Goal: Information Seeking & Learning: Learn about a topic

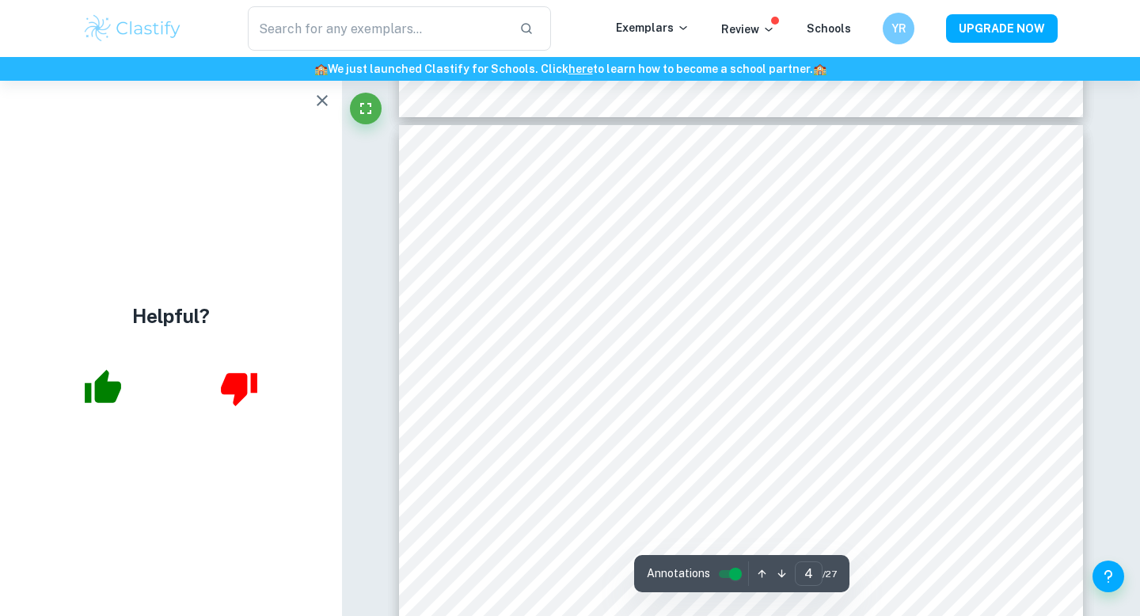
scroll to position [4265, 0]
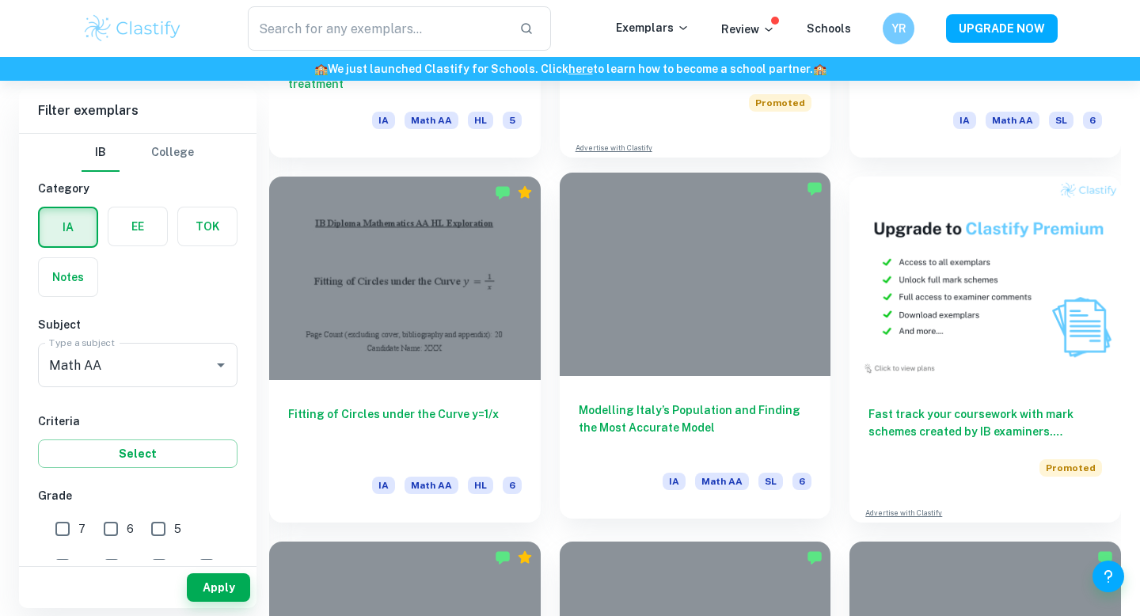
scroll to position [4770, 0]
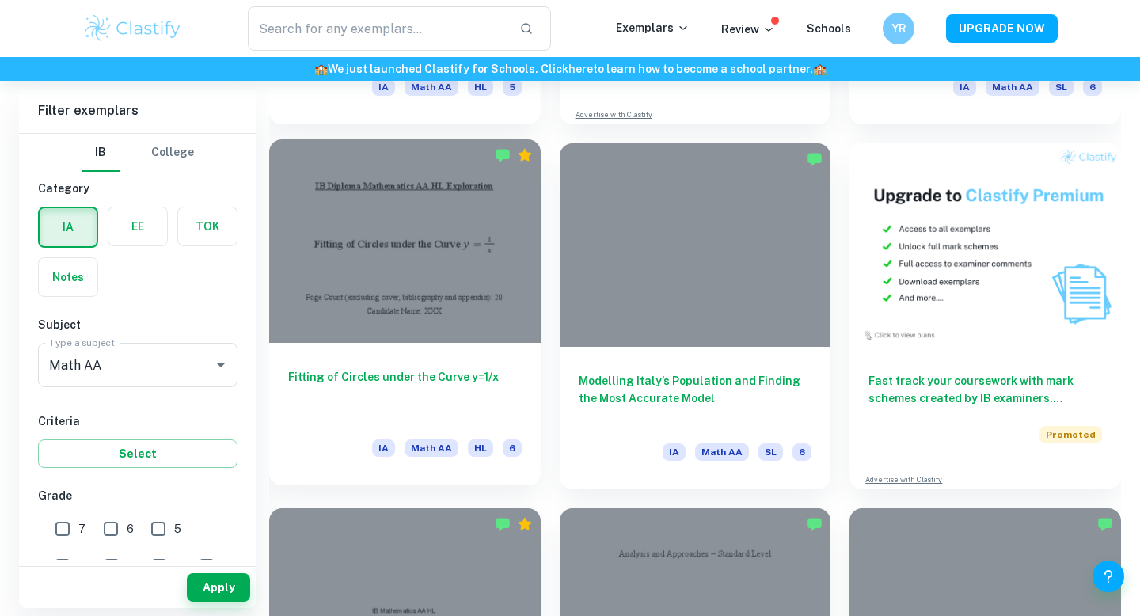
click at [424, 286] on div at bounding box center [405, 240] width 272 height 203
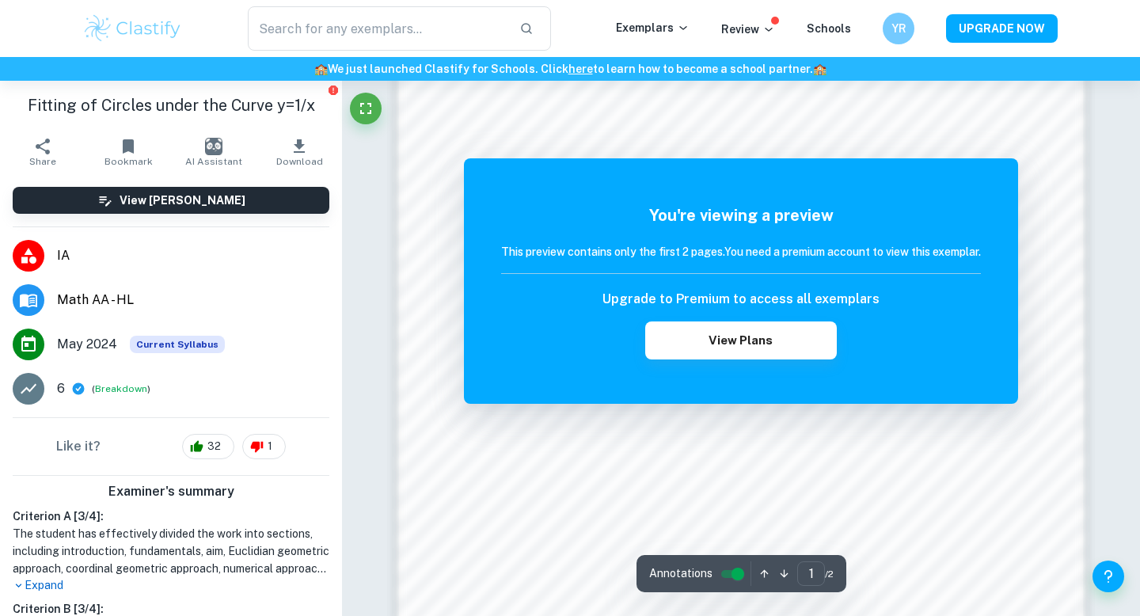
scroll to position [1352, 0]
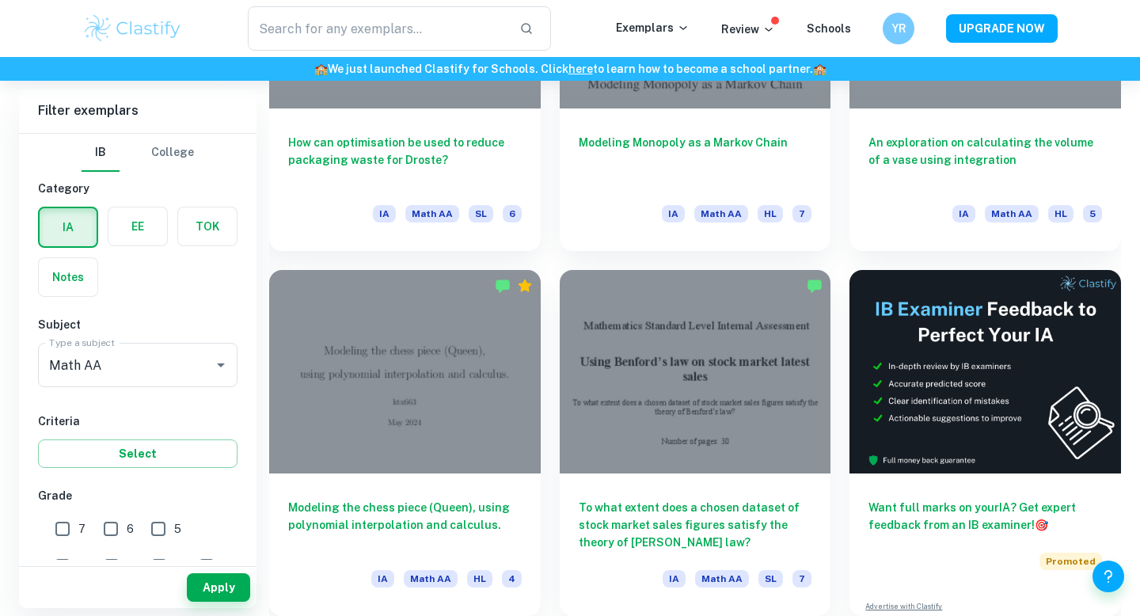
scroll to position [6248, 0]
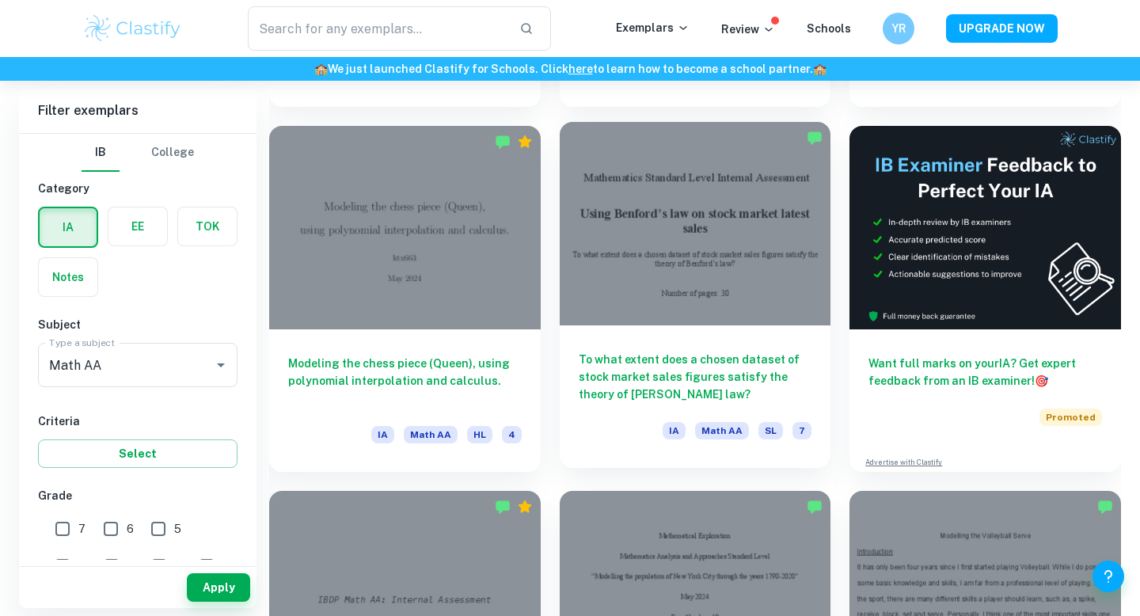
click at [728, 368] on h6 "To what extent does a chosen dataset of stock market sales figures satisfy the …" at bounding box center [696, 377] width 234 height 52
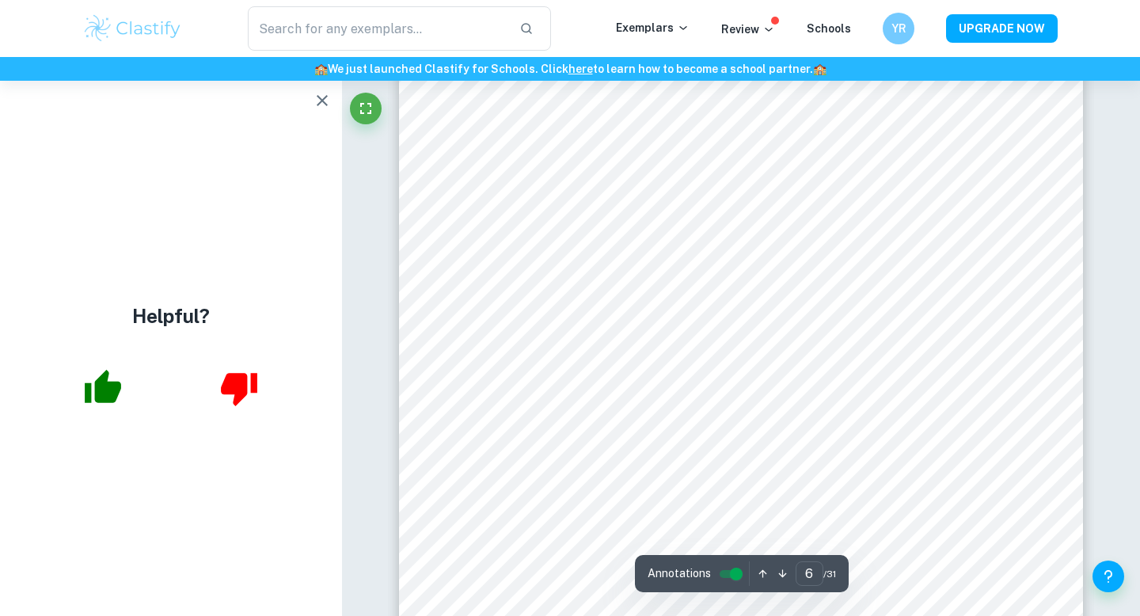
scroll to position [5286, 0]
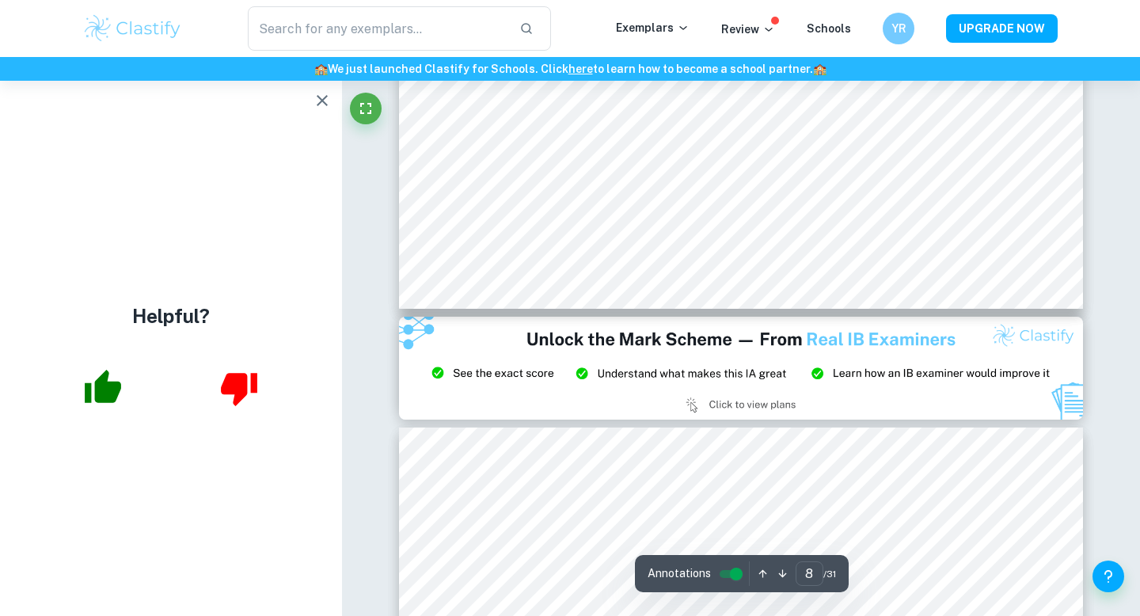
type input "9"
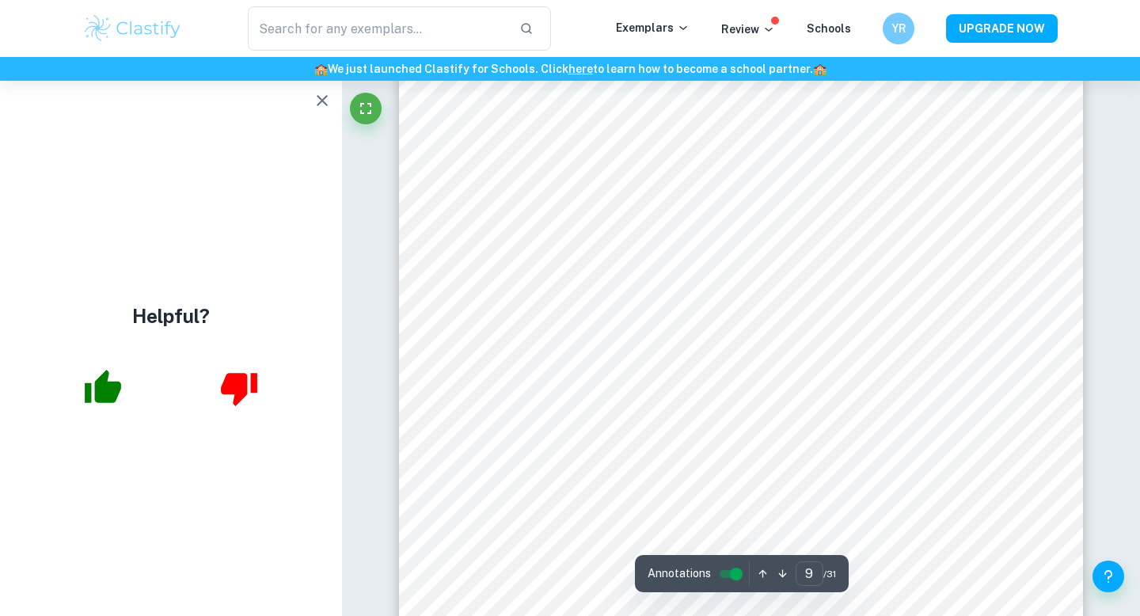
scroll to position [8640, 0]
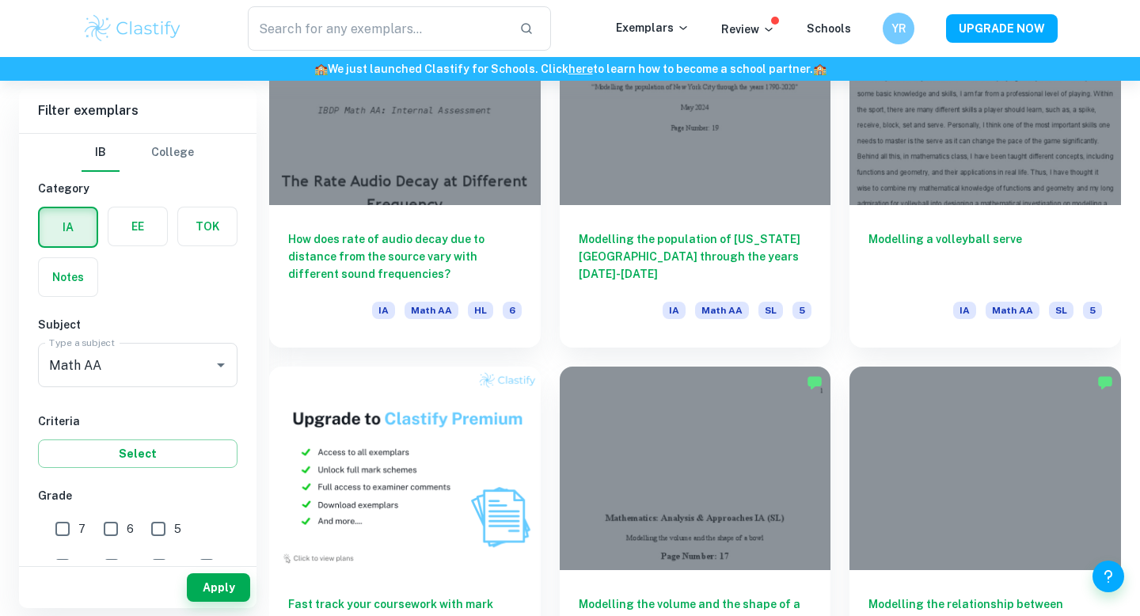
scroll to position [6728, 0]
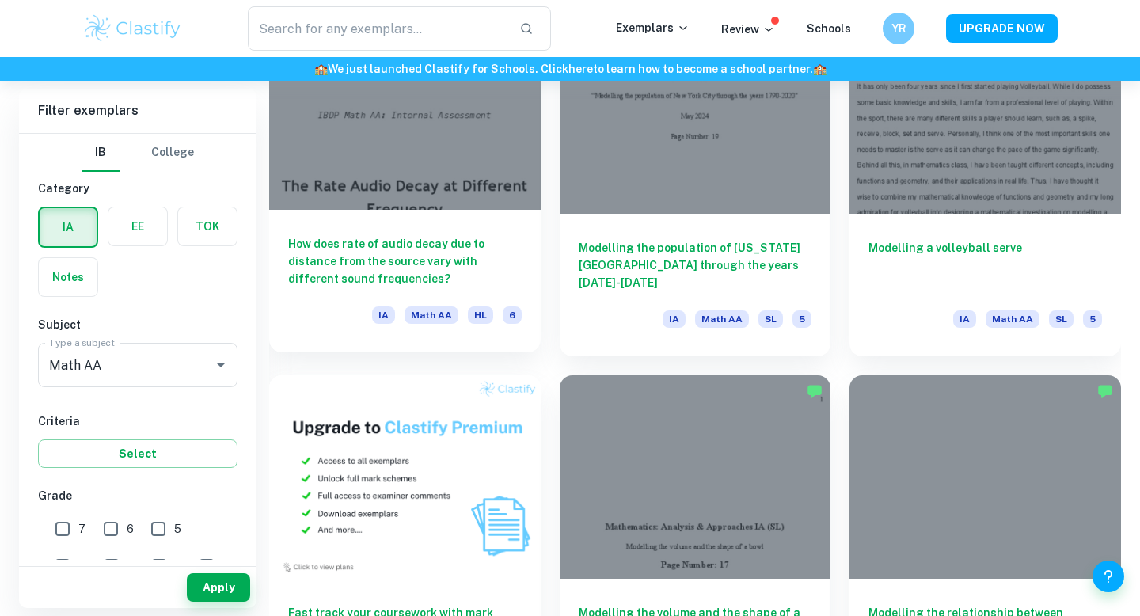
click at [410, 219] on div "How does rate of audio decay due to distance from the source vary with differen…" at bounding box center [405, 281] width 272 height 143
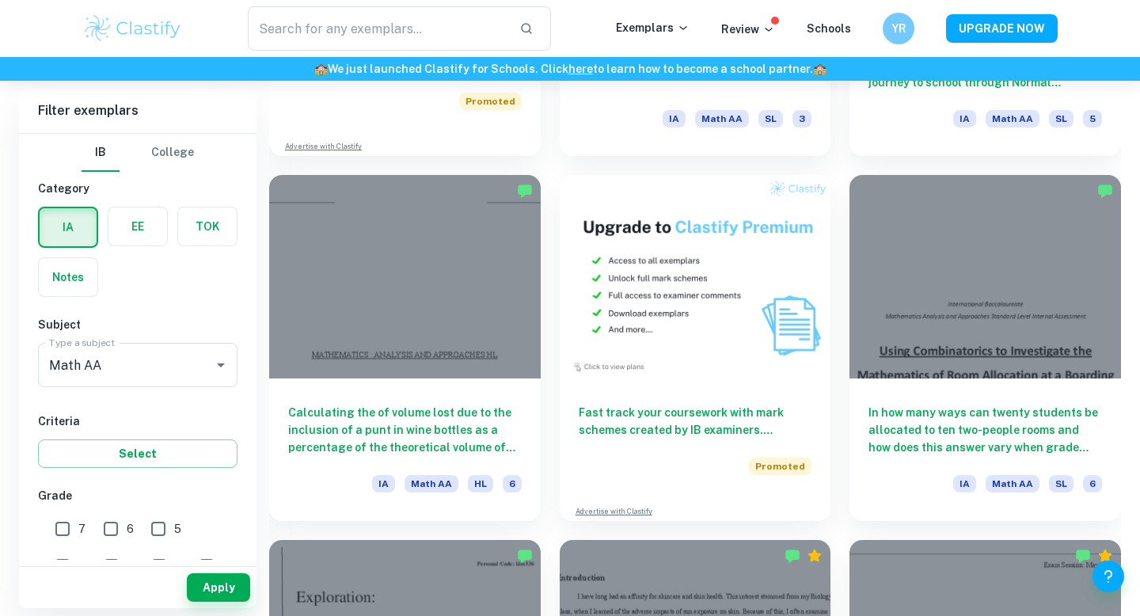
scroll to position [8751, 0]
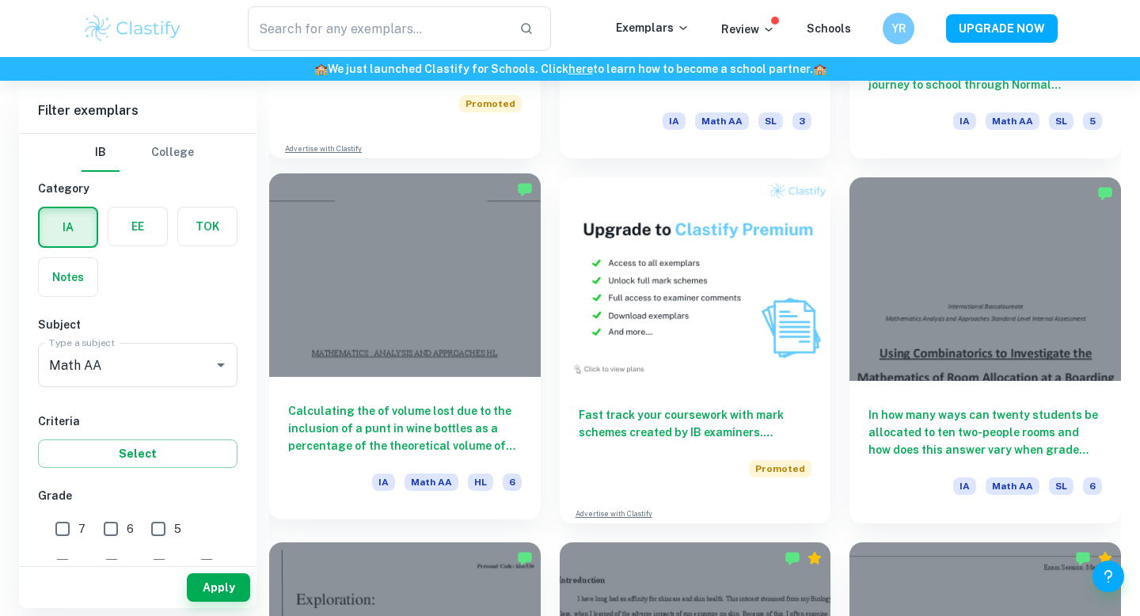
click at [439, 347] on div at bounding box center [405, 274] width 272 height 203
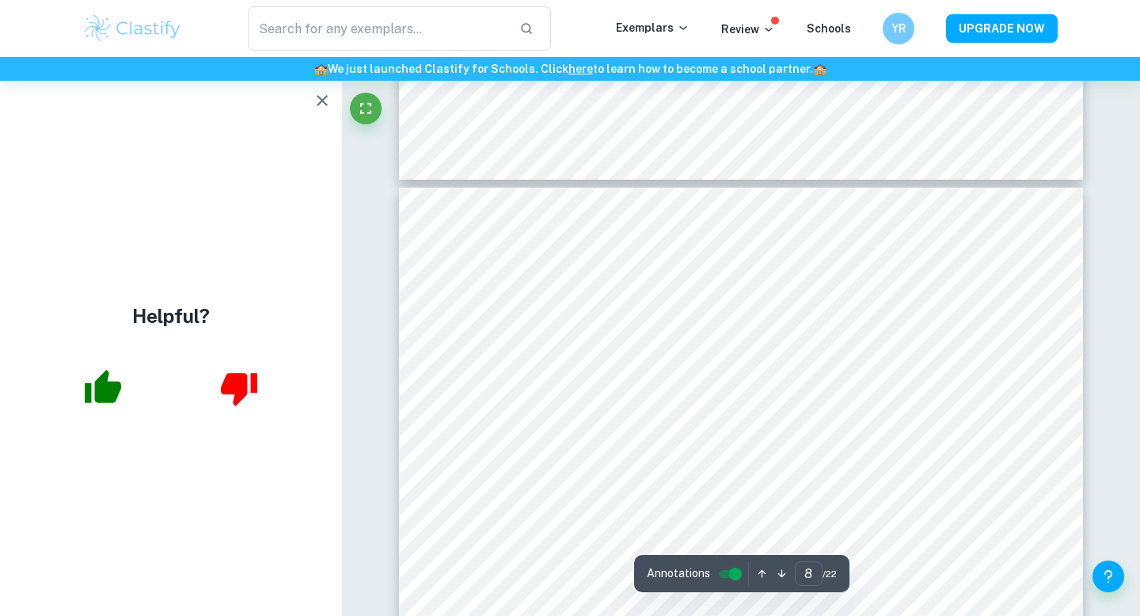
scroll to position [7134, 0]
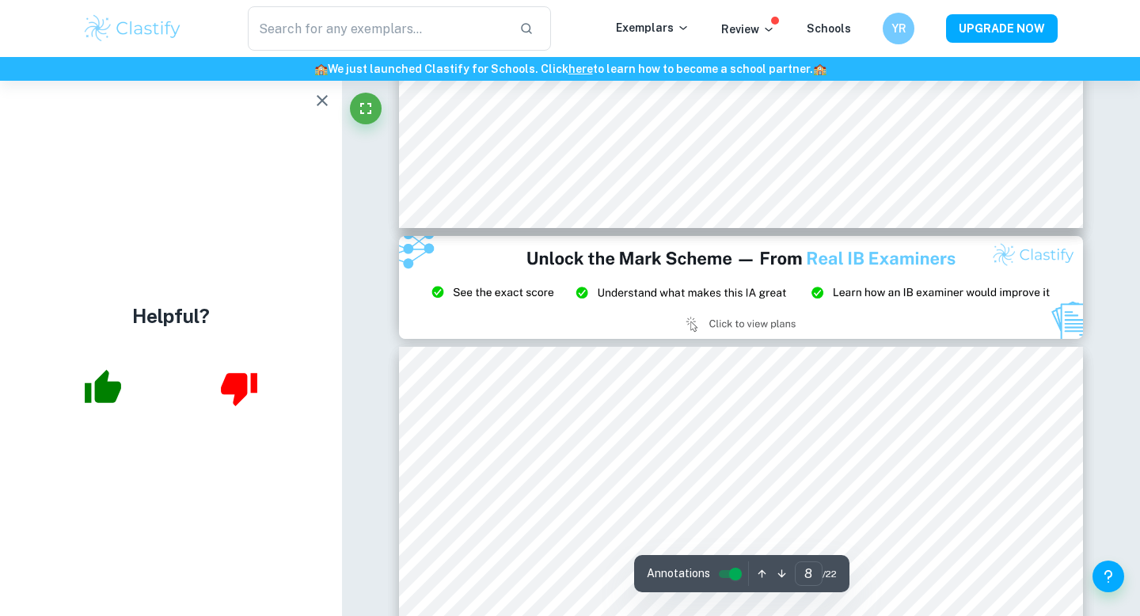
type input "9"
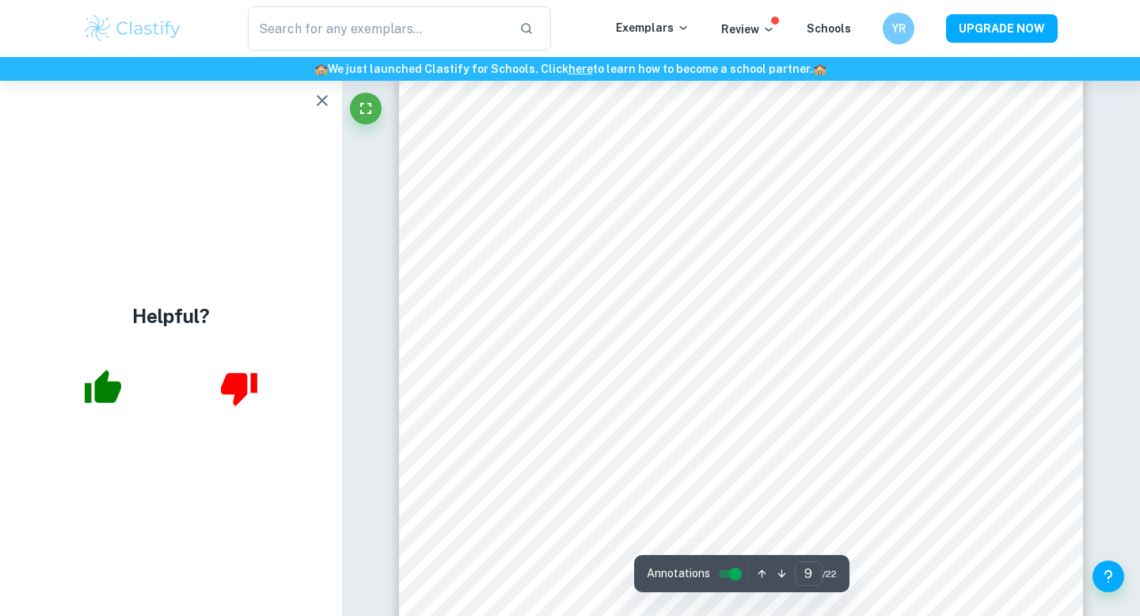
scroll to position [8315, 0]
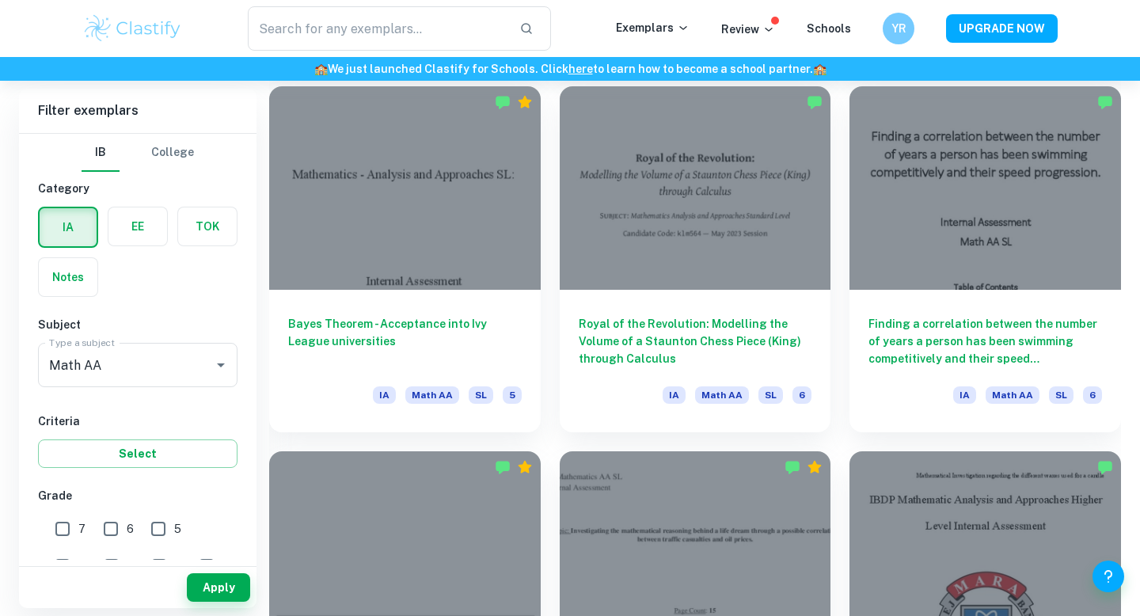
scroll to position [9575, 0]
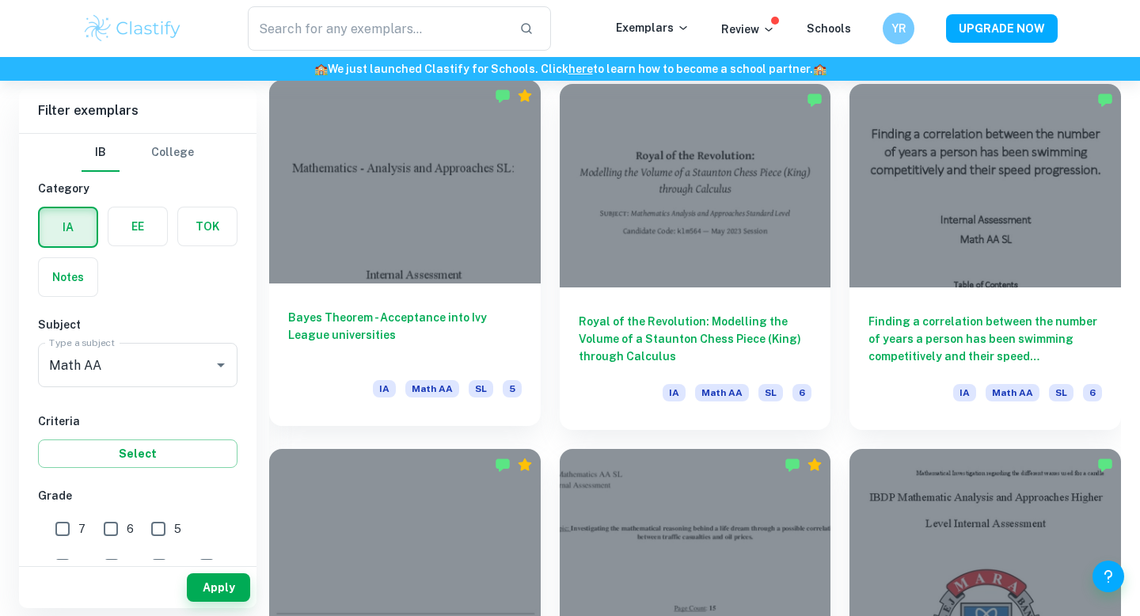
click at [448, 214] on div at bounding box center [405, 181] width 272 height 203
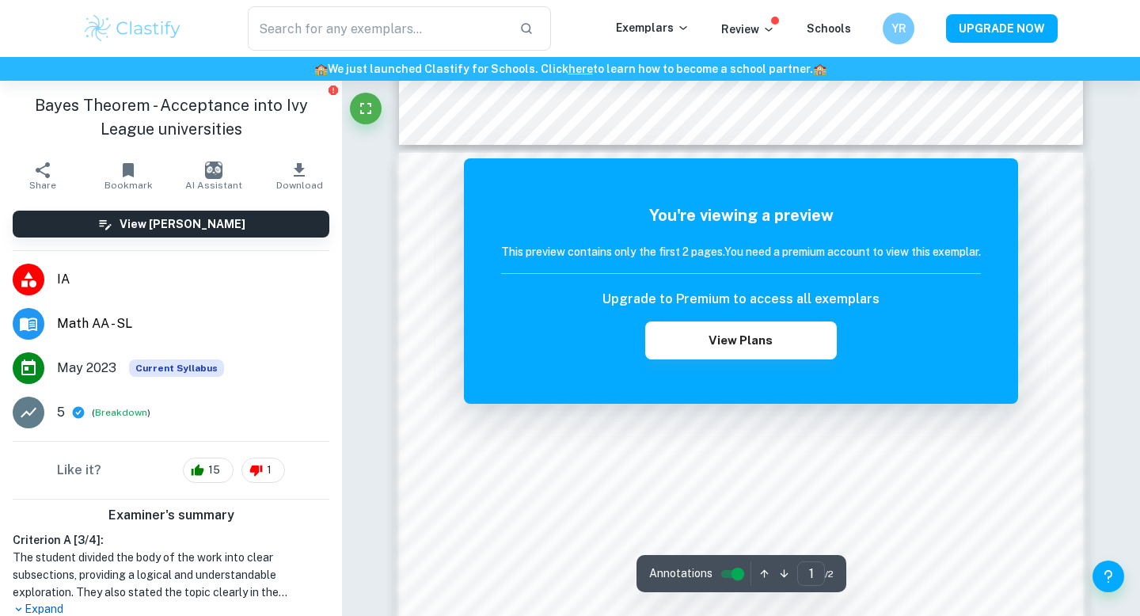
scroll to position [1530, 0]
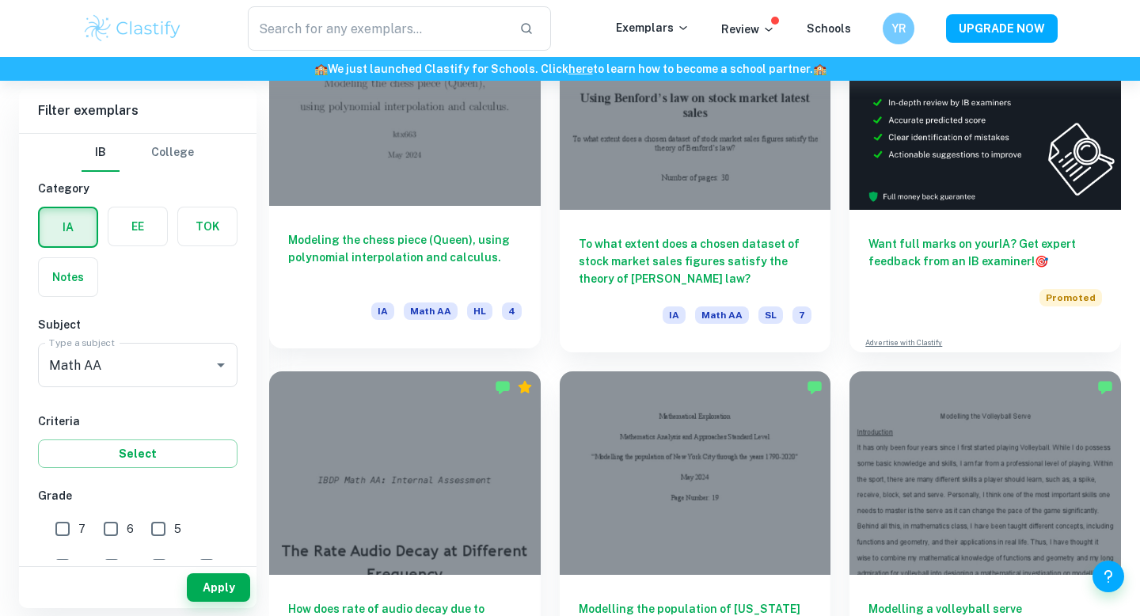
scroll to position [6386, 0]
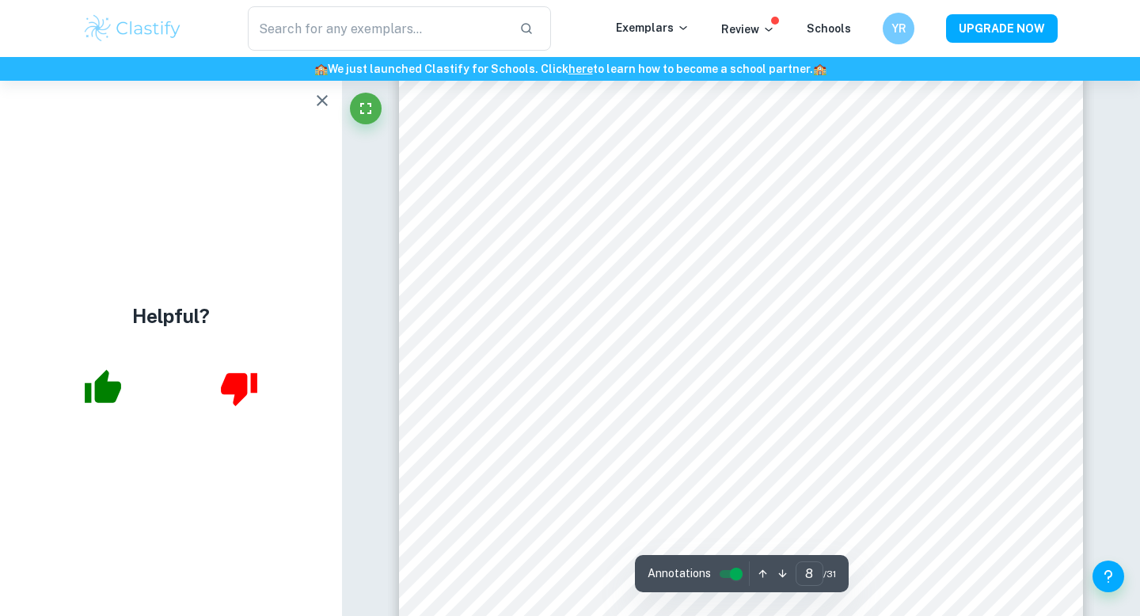
scroll to position [7359, 0]
type input "12"
